Goal: Find specific page/section: Find specific page/section

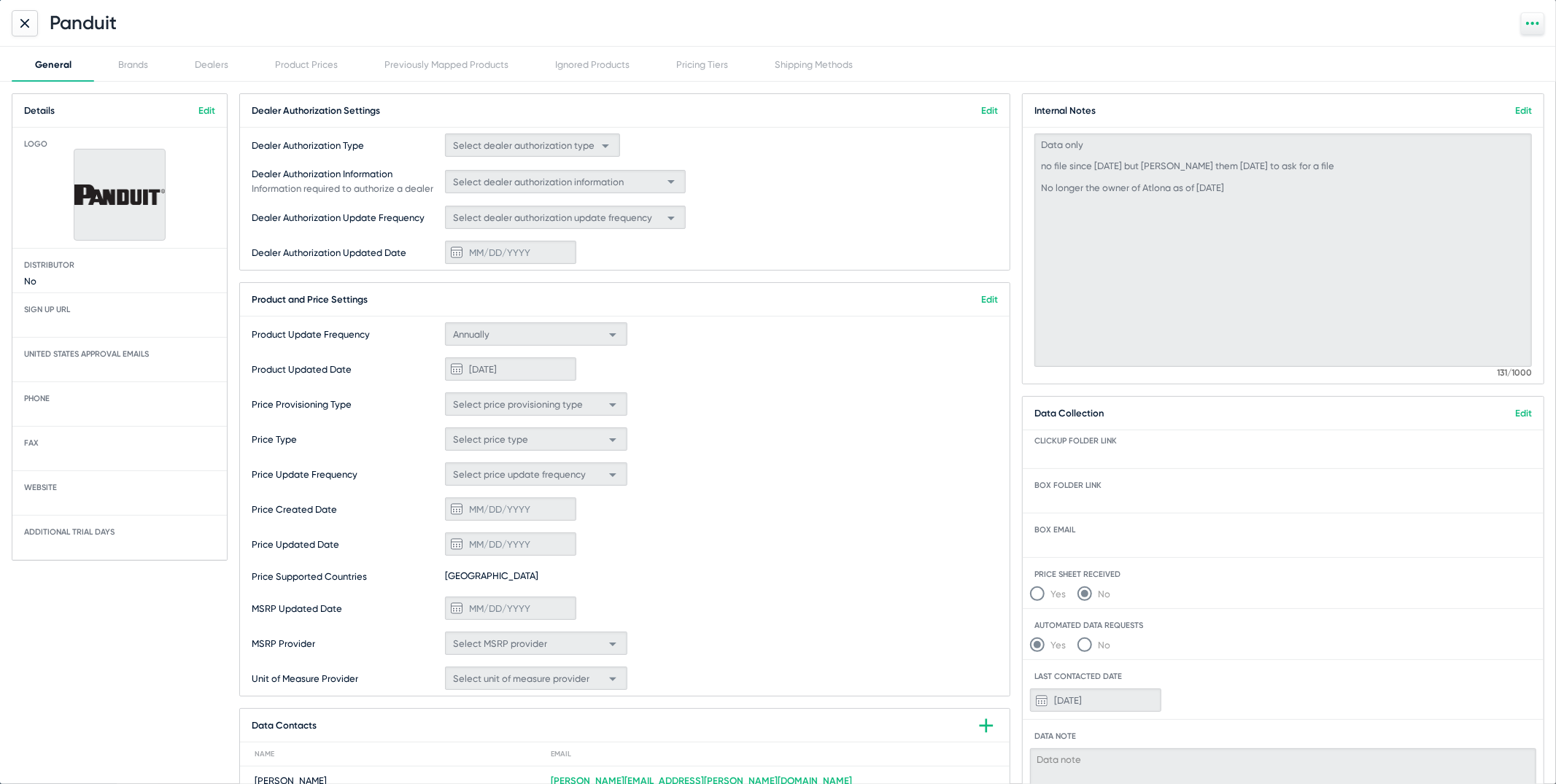
scroll to position [131, 0]
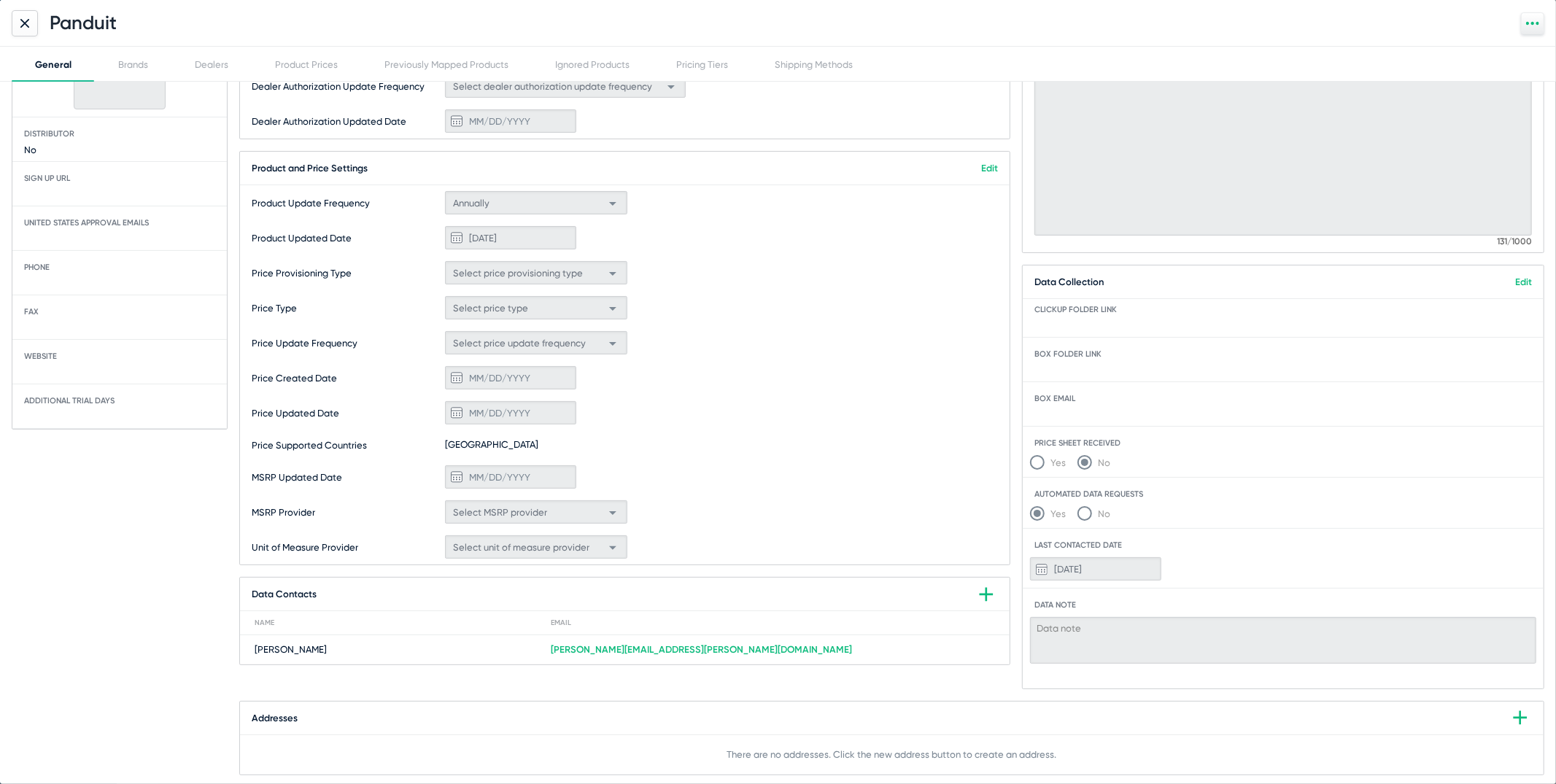
click at [25, 22] on icon at bounding box center [25, 23] width 8 height 8
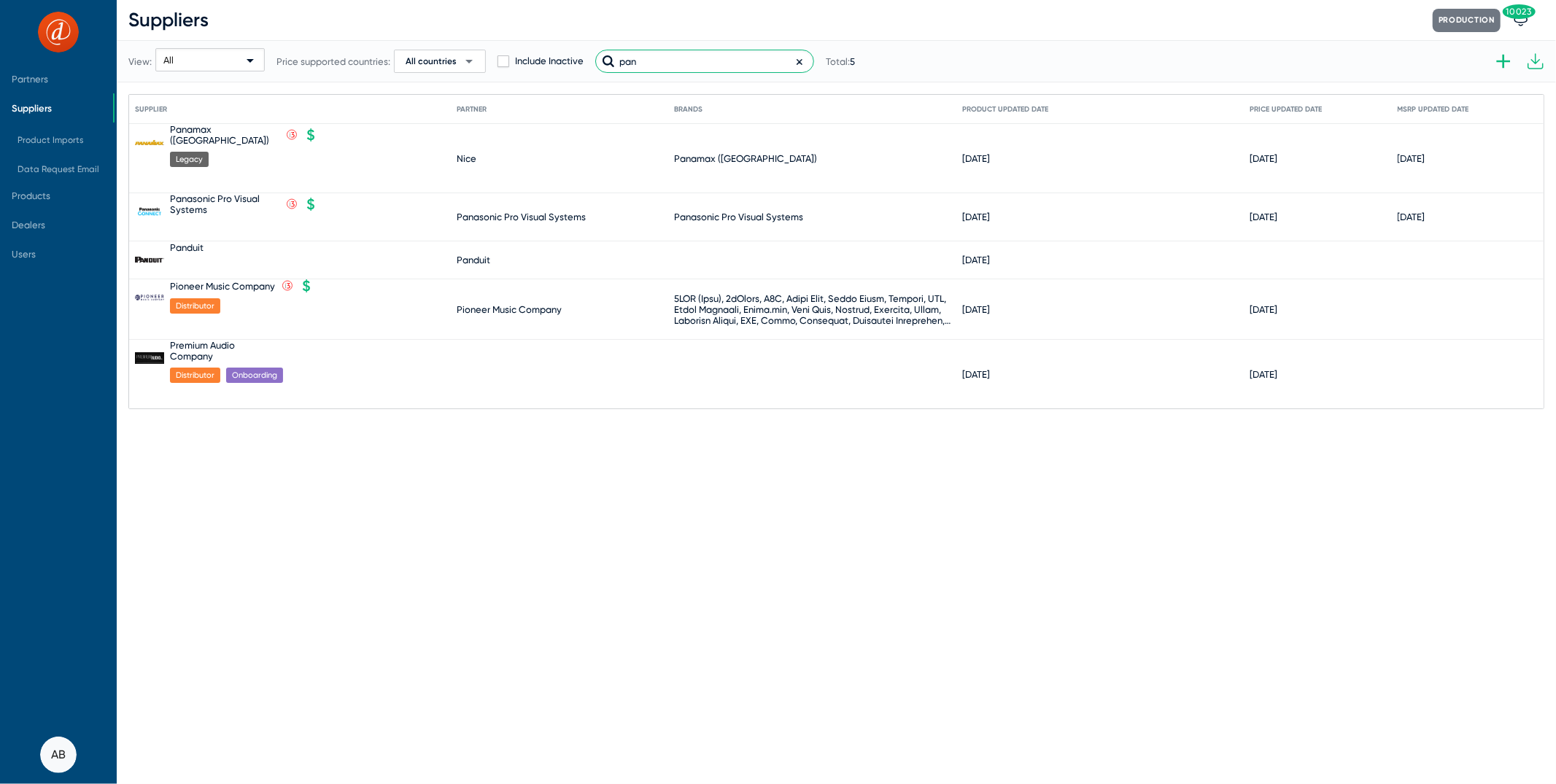
click at [676, 57] on input "pan" at bounding box center [705, 61] width 219 height 23
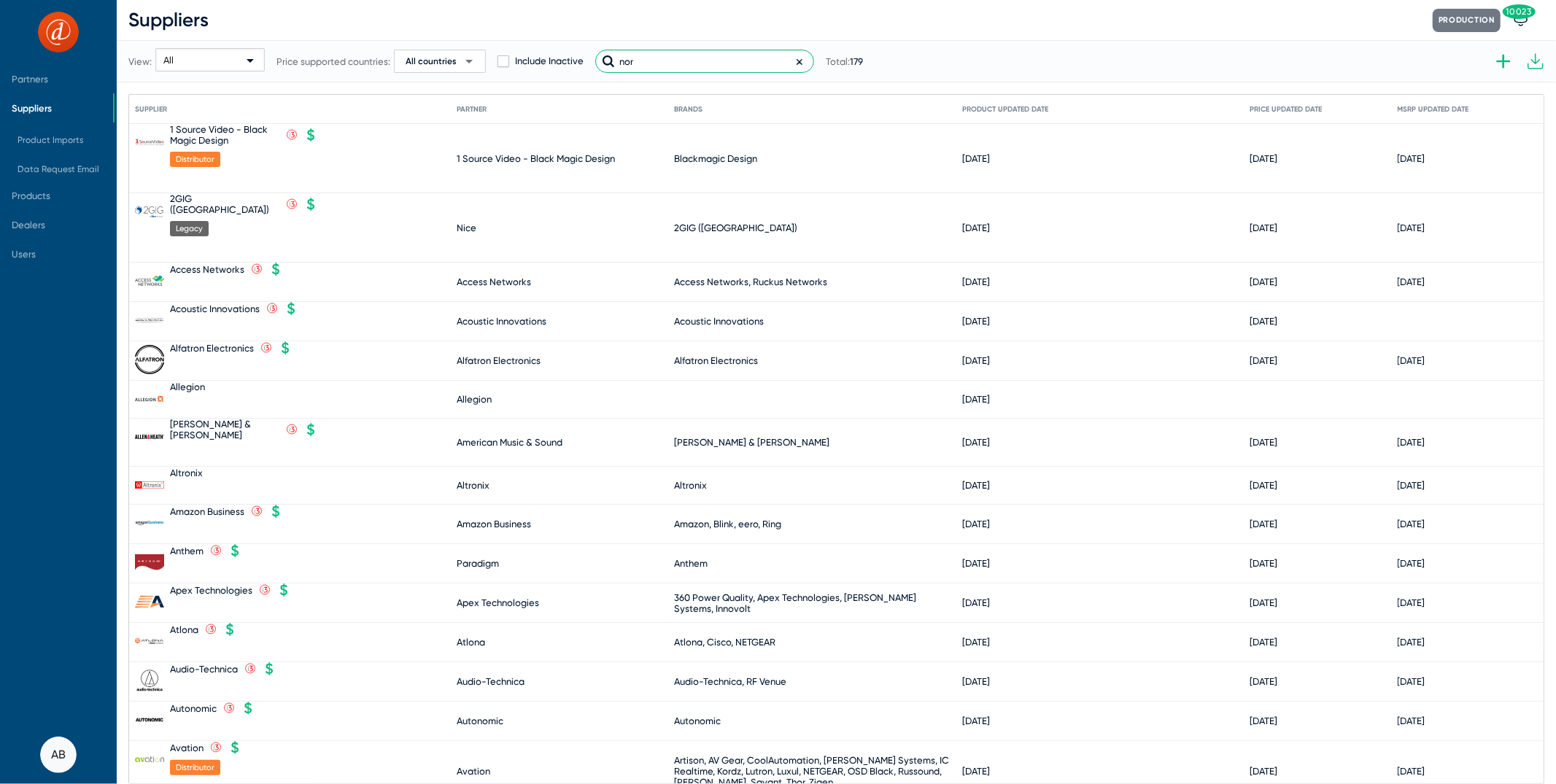
type input "nor"
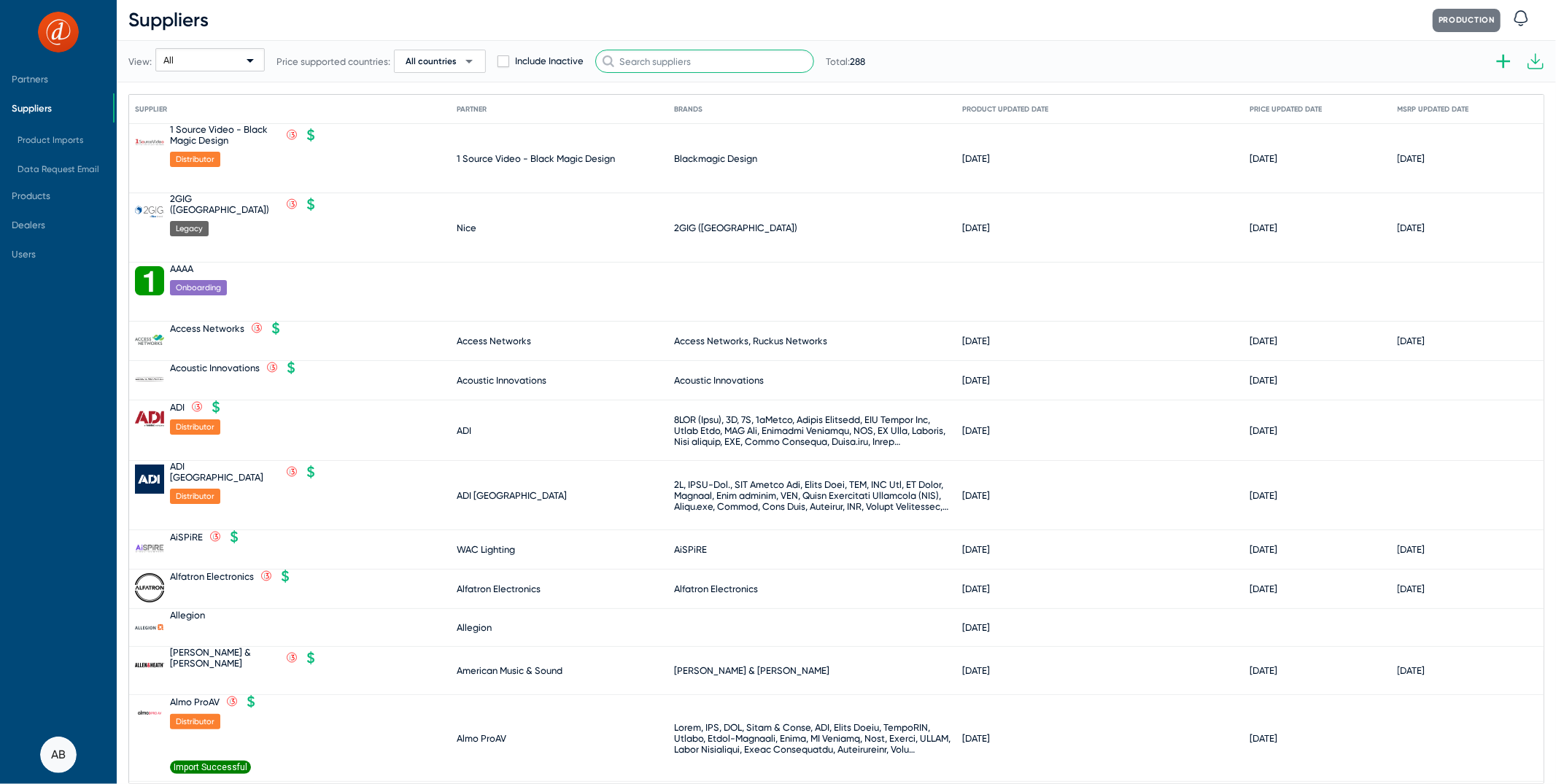
click at [723, 70] on input "text" at bounding box center [705, 61] width 219 height 23
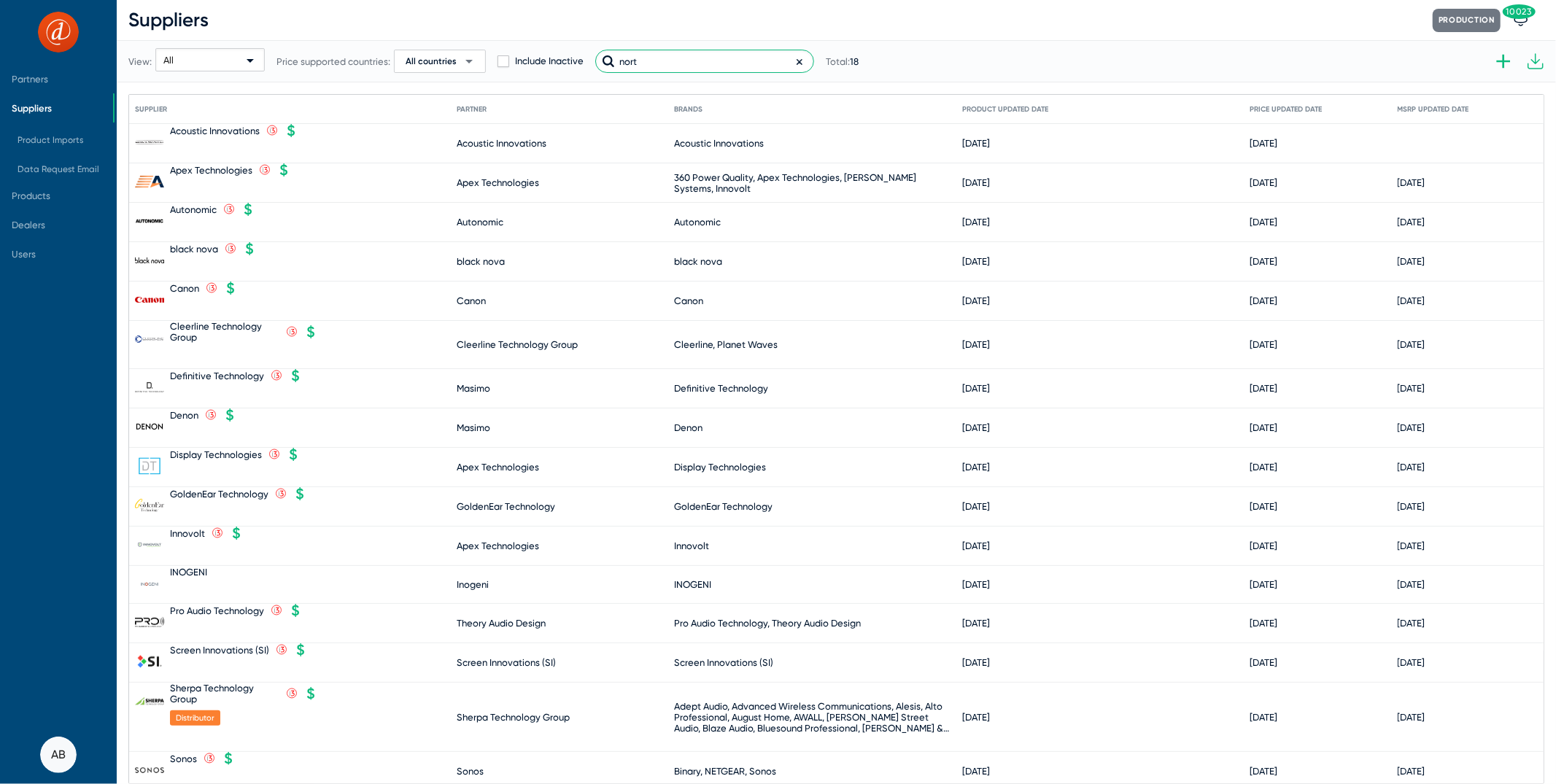
type input "north"
